Goal: Navigation & Orientation: Find specific page/section

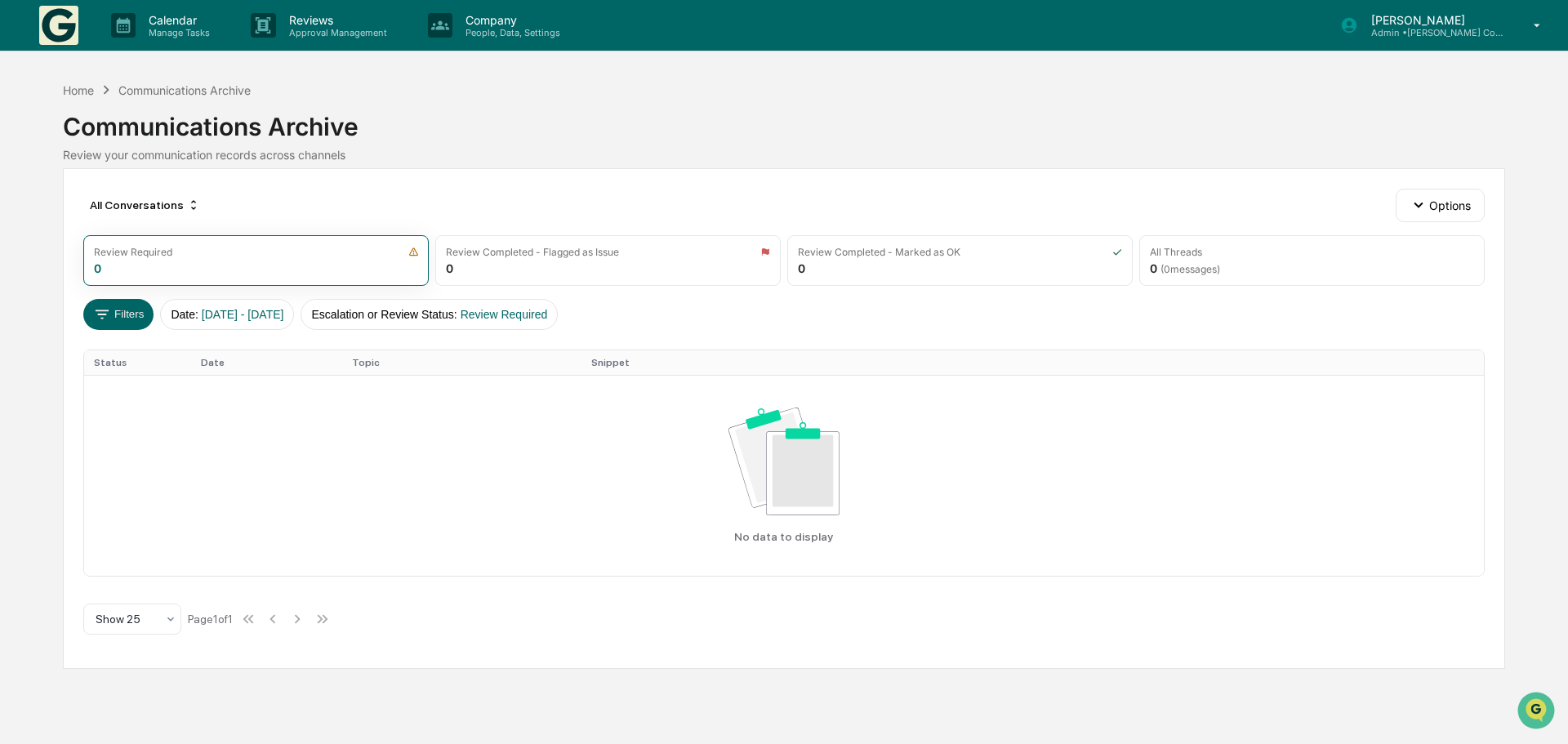
click at [621, 138] on div "Communications Archive" at bounding box center [784, 119] width 1442 height 42
click at [348, 27] on p "Approval Management" at bounding box center [335, 33] width 119 height 11
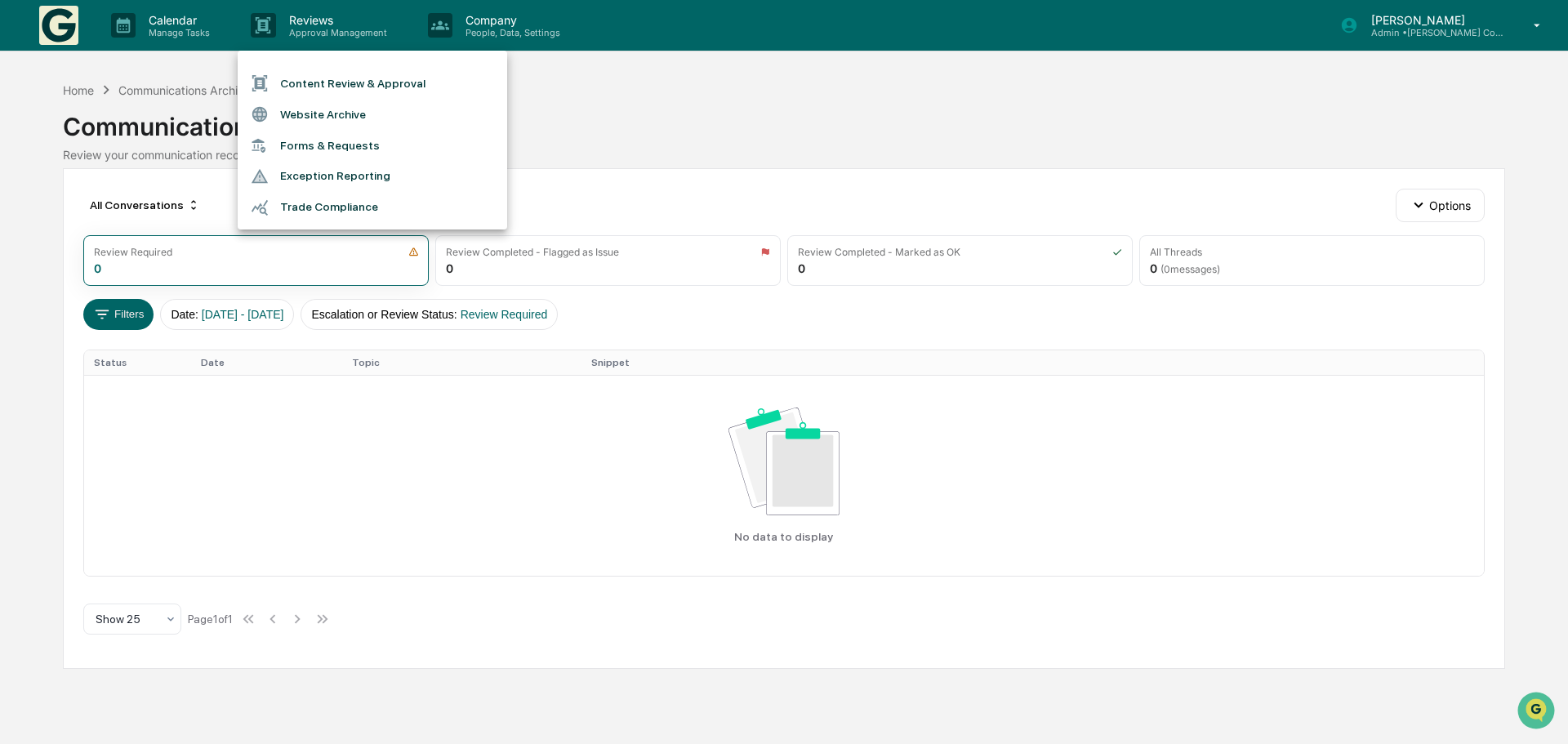
click at [344, 90] on li "Content Review & Approval" at bounding box center [372, 83] width 269 height 31
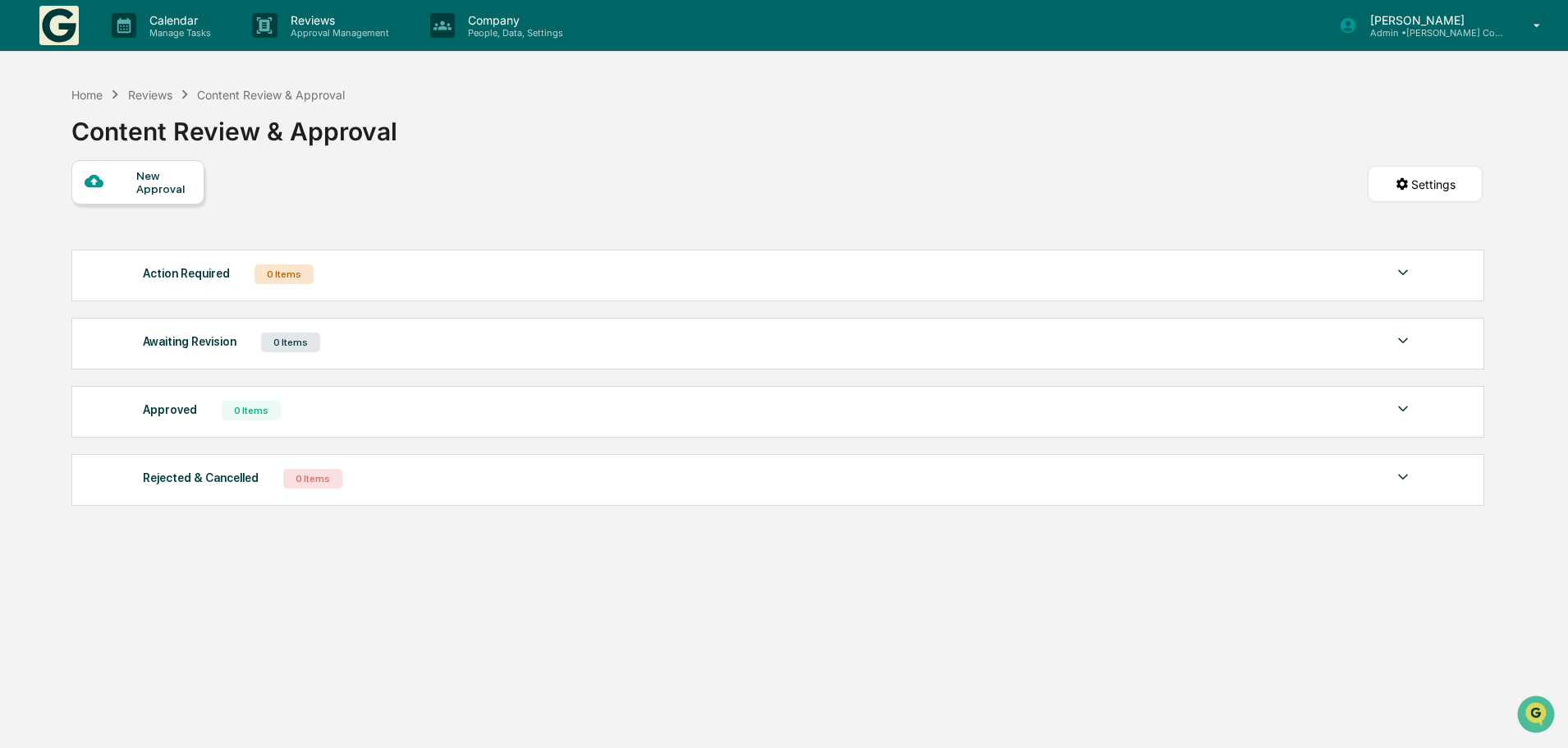
click at [1385, 28] on p "Admin • Dziura Compliance Consulting, LLC" at bounding box center [1434, 33] width 153 height 11
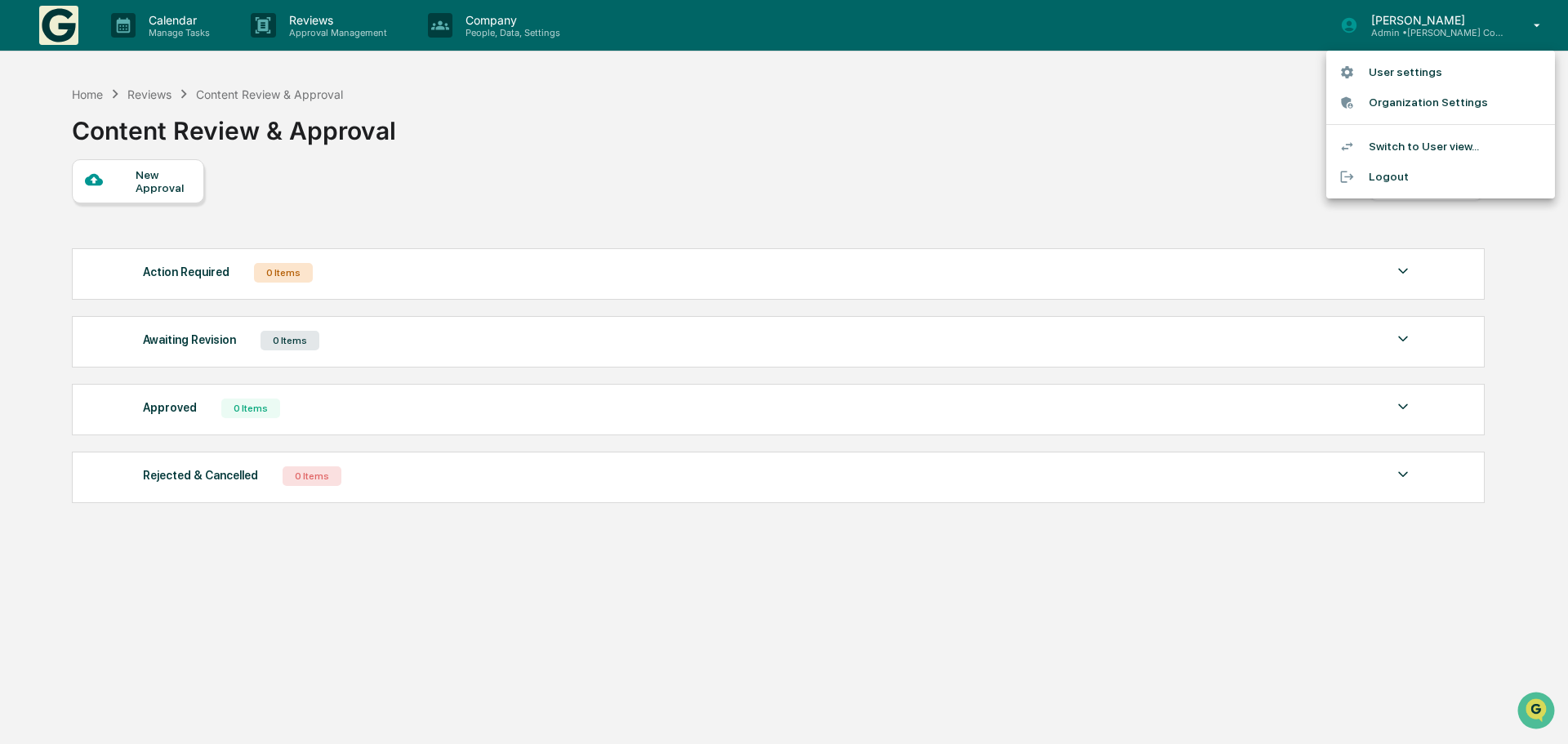
click at [38, 28] on div at bounding box center [784, 372] width 1568 height 744
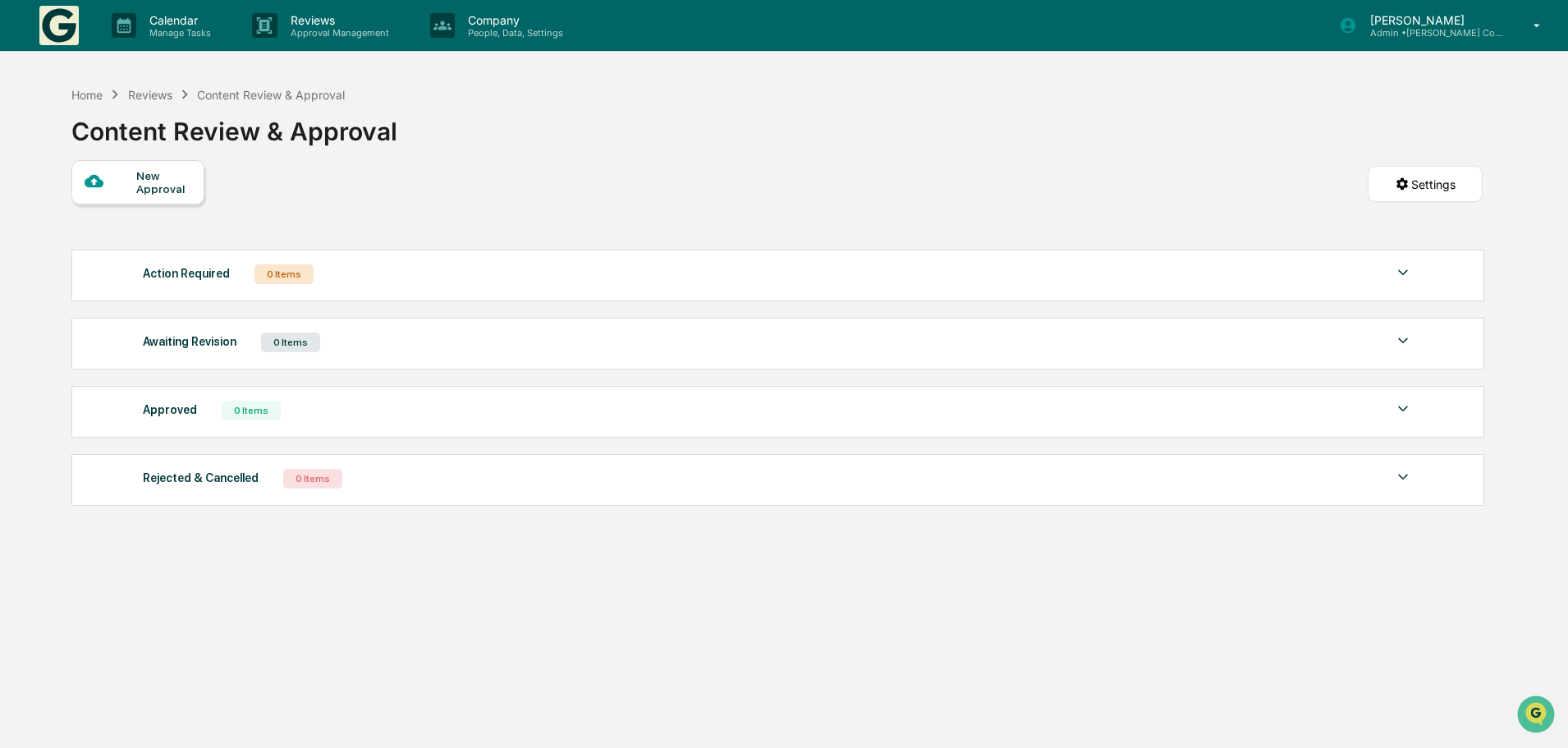
click at [68, 28] on img at bounding box center [59, 26] width 40 height 40
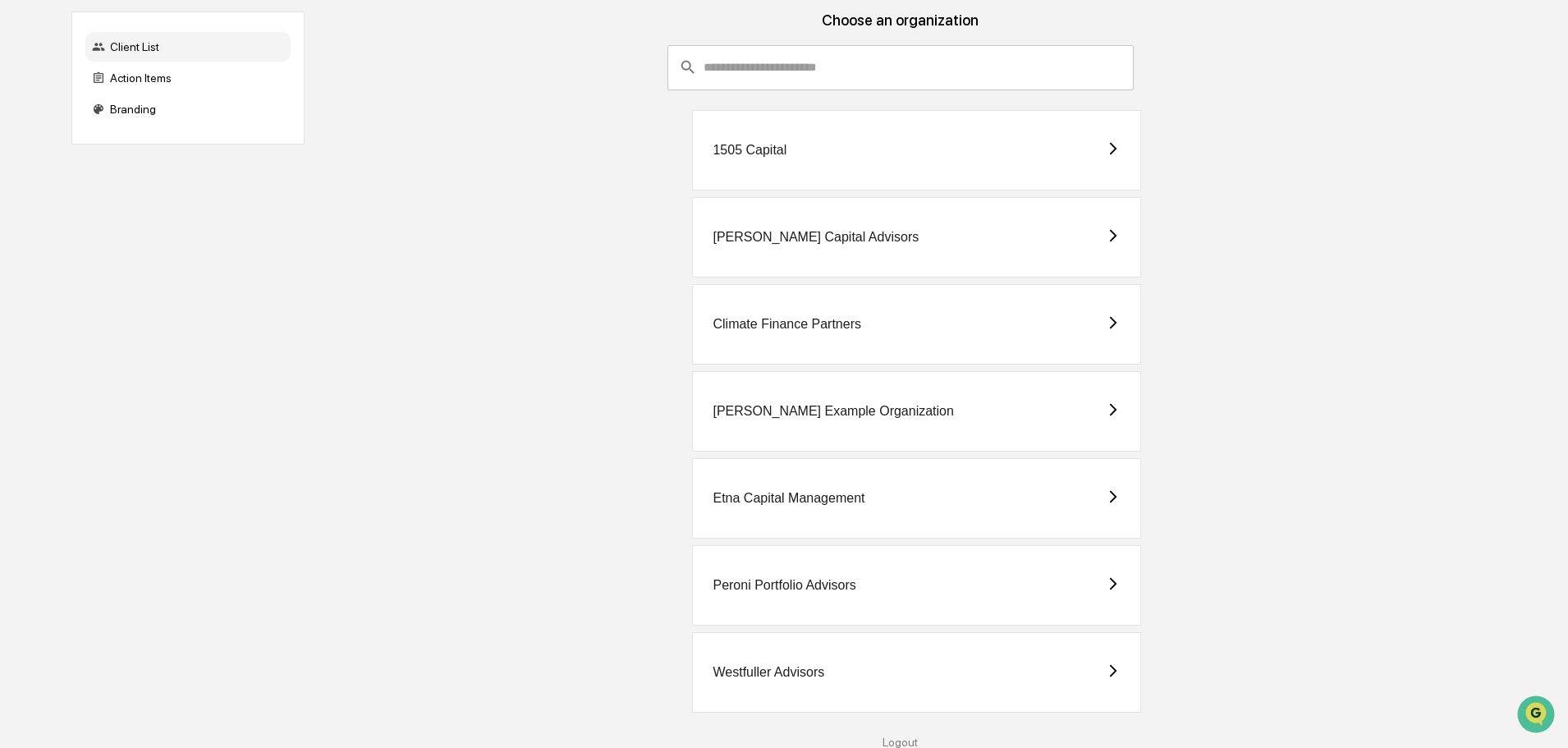
scroll to position [97, 0]
click at [884, 666] on div "Westfuller Advisors" at bounding box center [917, 672] width 449 height 80
